Goal: Transaction & Acquisition: Purchase product/service

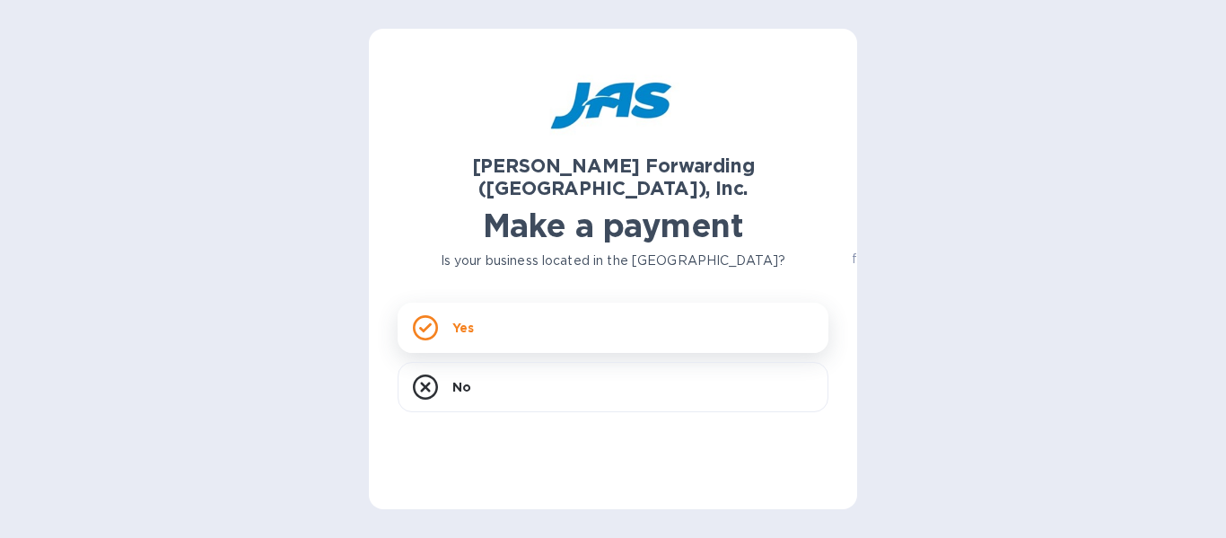
click at [516, 307] on div "Yes" at bounding box center [613, 327] width 431 height 50
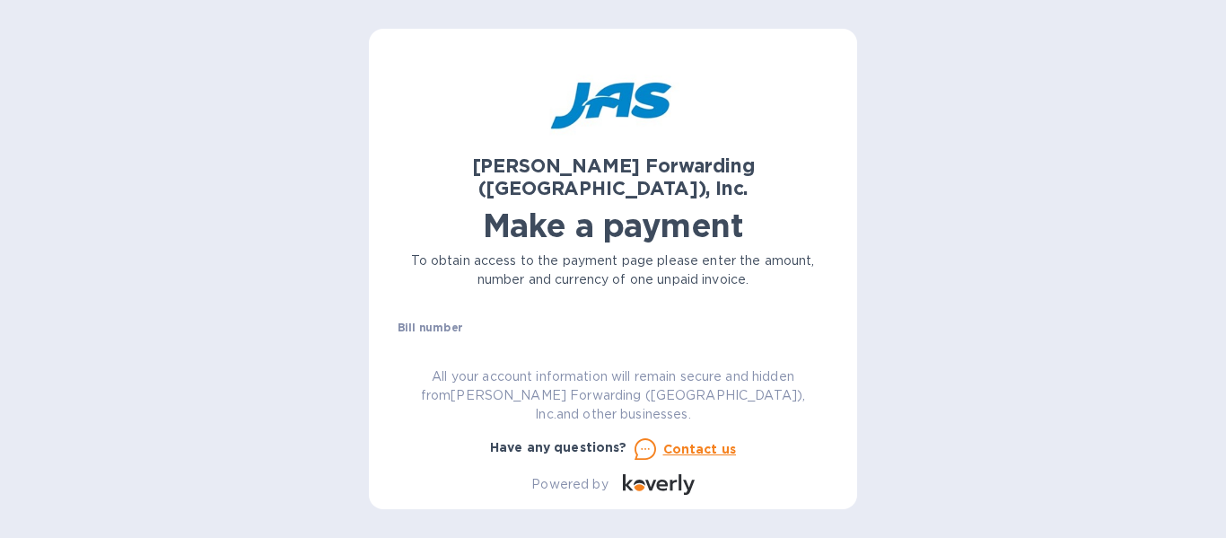
click at [436, 336] on input "text" at bounding box center [620, 349] width 416 height 27
paste input "DET503380631"
type input "DET503380631"
click at [472, 319] on input "text" at bounding box center [526, 332] width 241 height 27
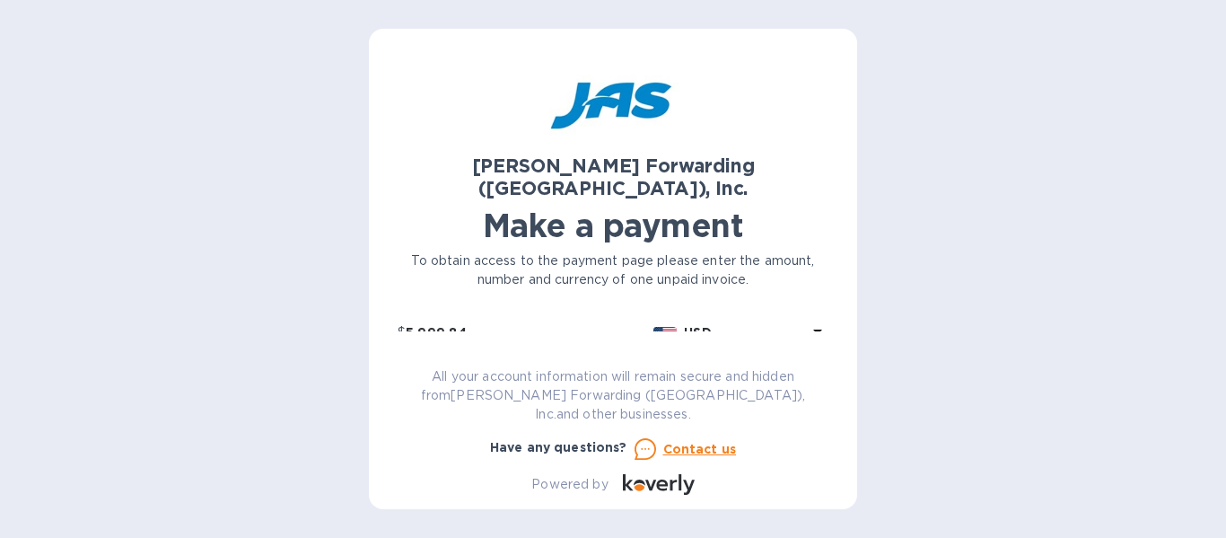
type input "5,999.84"
click at [547, 366] on div "[PERSON_NAME] Forwarding ([GEOGRAPHIC_DATA]), Inc. Make a payment To obtain acc…" at bounding box center [613, 275] width 431 height 437
click at [575, 360] on input "text" at bounding box center [613, 373] width 431 height 27
type input "Quix LLC"
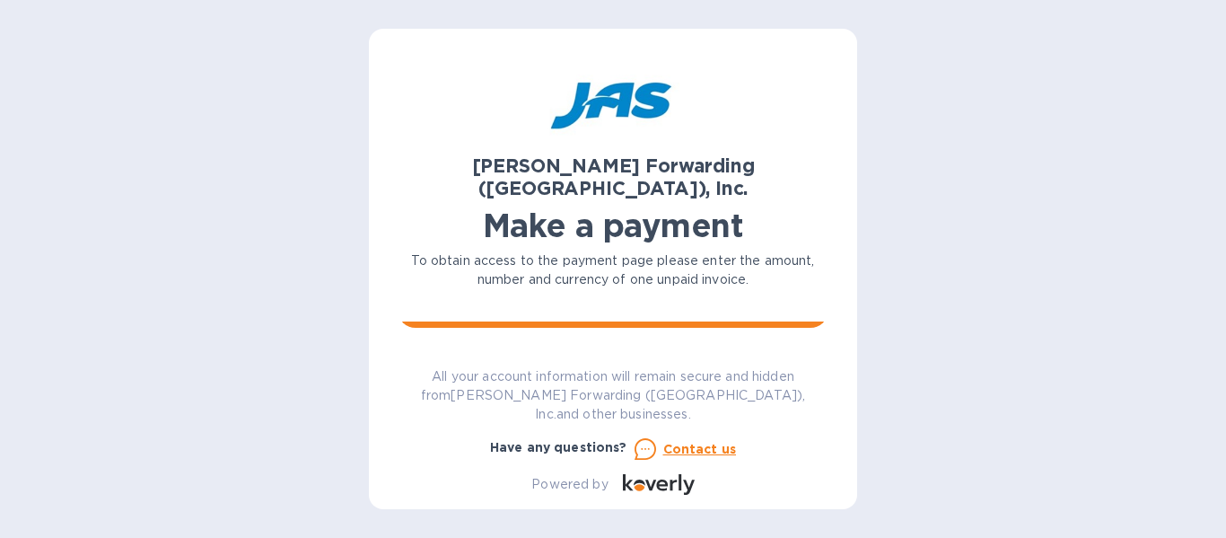
scroll to position [217, 0]
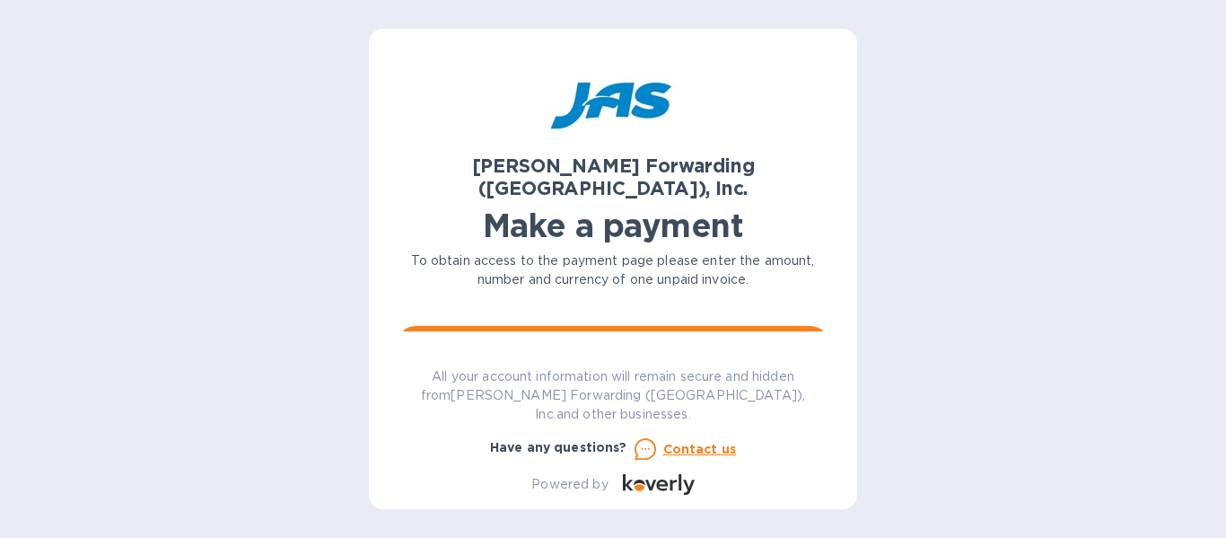
click at [757, 333] on span "Go to payment page" at bounding box center [613, 344] width 402 height 22
